Goal: Navigation & Orientation: Find specific page/section

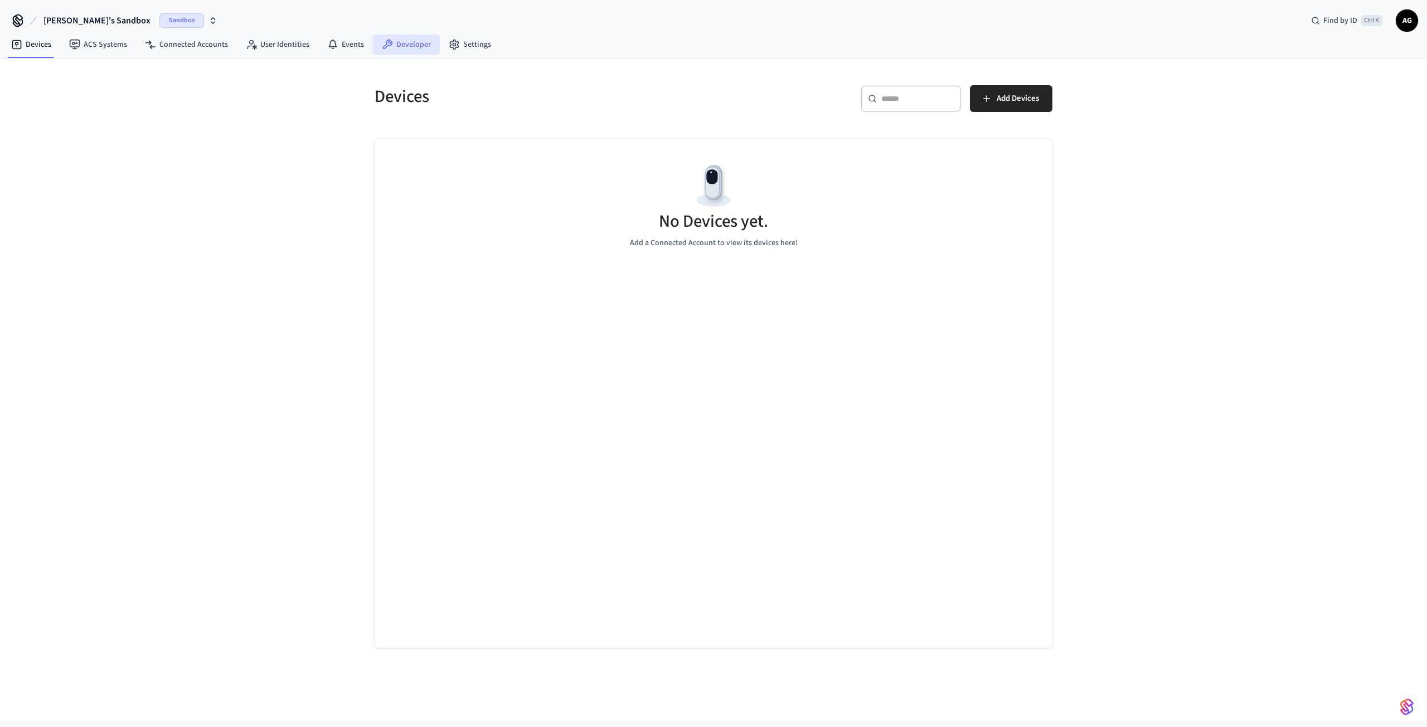
click at [410, 43] on link "Developer" at bounding box center [406, 45] width 67 height 20
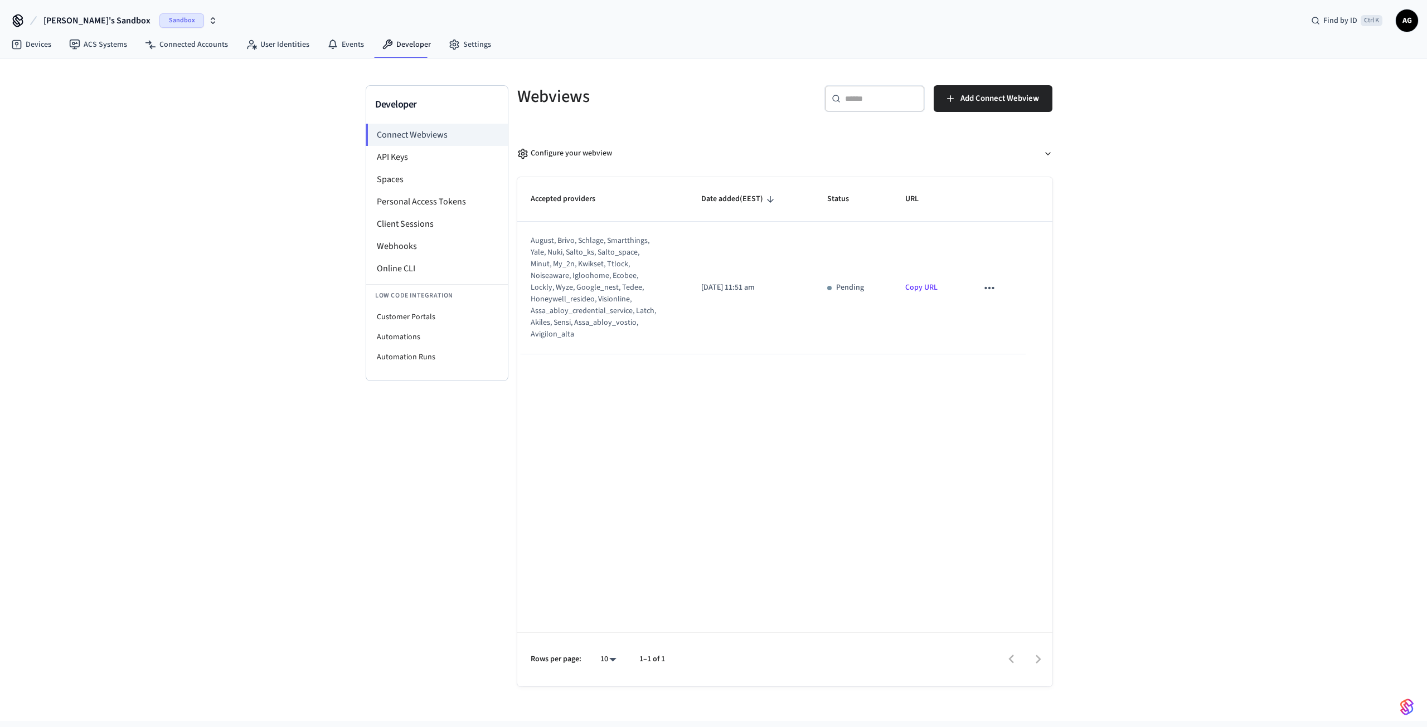
click at [917, 289] on link "Copy URL" at bounding box center [921, 287] width 32 height 11
click at [406, 157] on li "API Keys" at bounding box center [437, 157] width 142 height 22
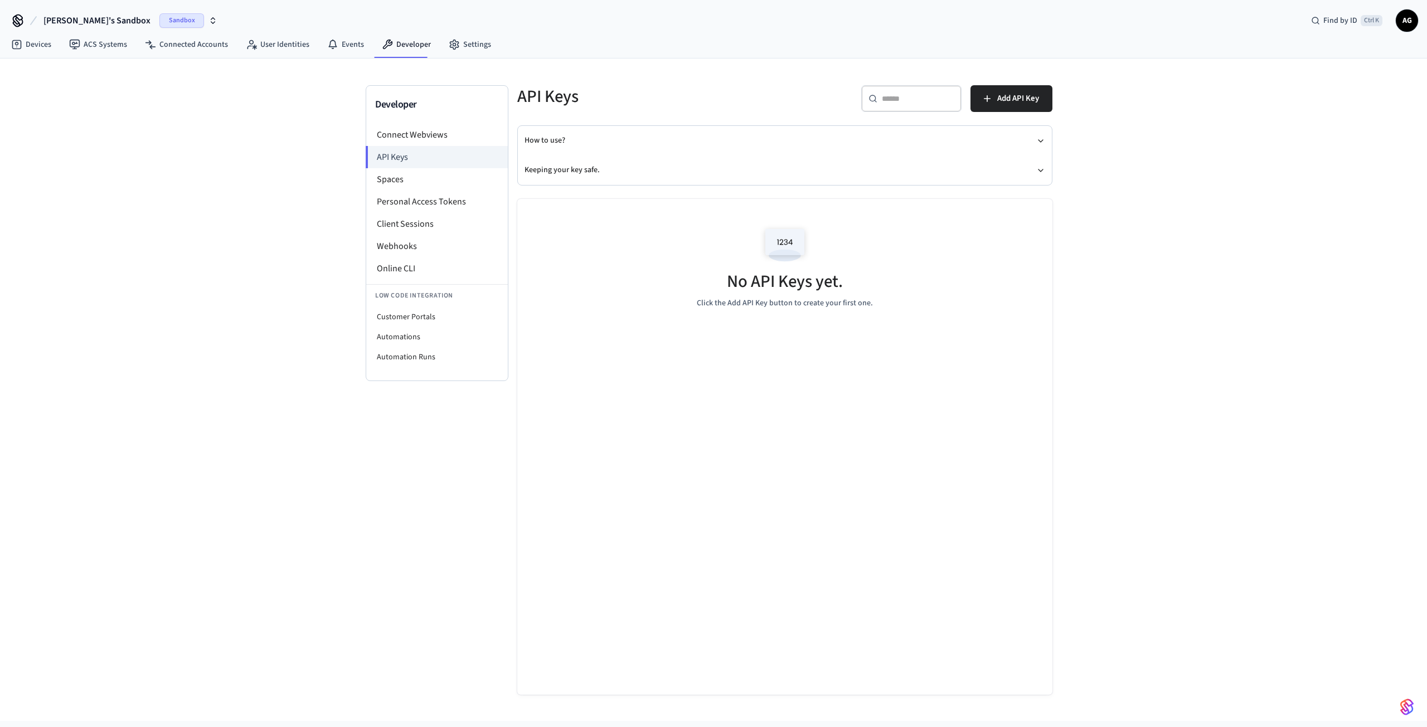
click at [1405, 22] on span "AG" at bounding box center [1407, 21] width 20 height 20
click at [475, 48] on link "Settings" at bounding box center [470, 45] width 60 height 20
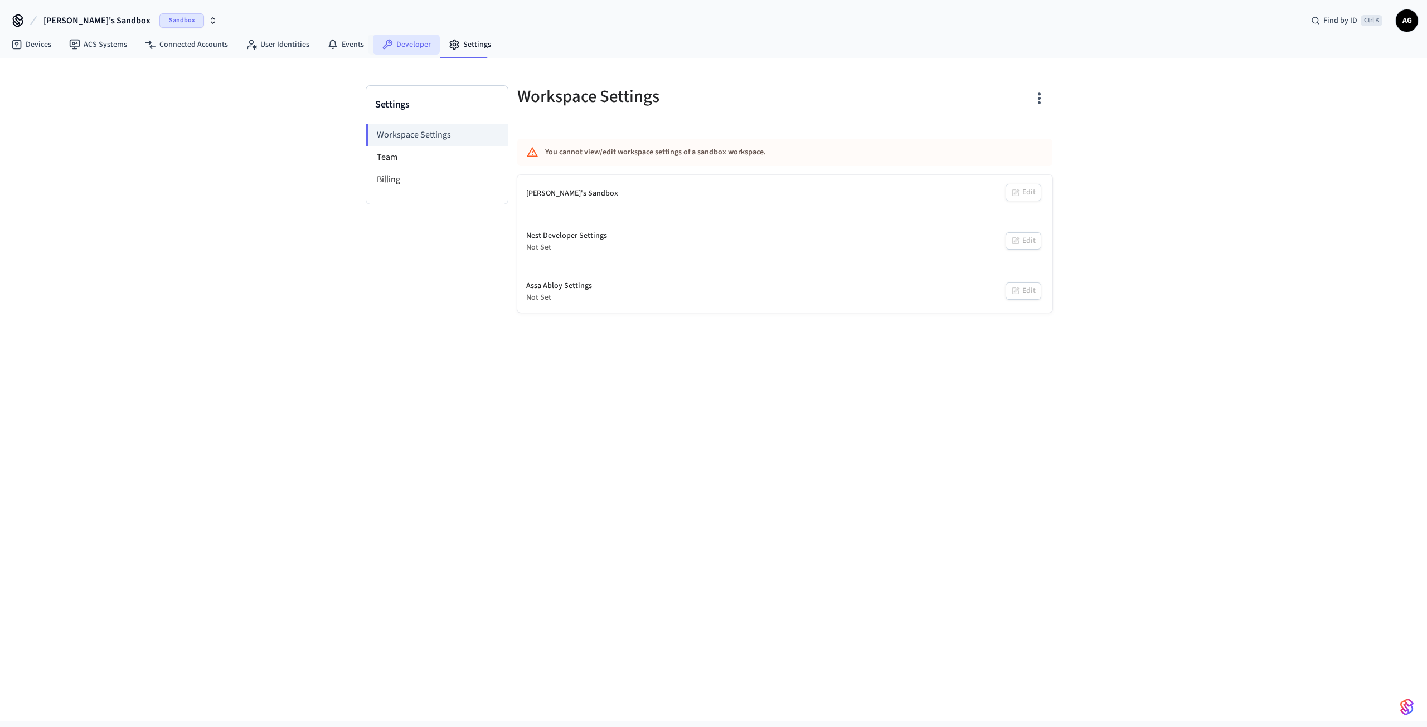
click at [410, 50] on link "Developer" at bounding box center [406, 45] width 67 height 20
